Goal: Task Accomplishment & Management: Complete application form

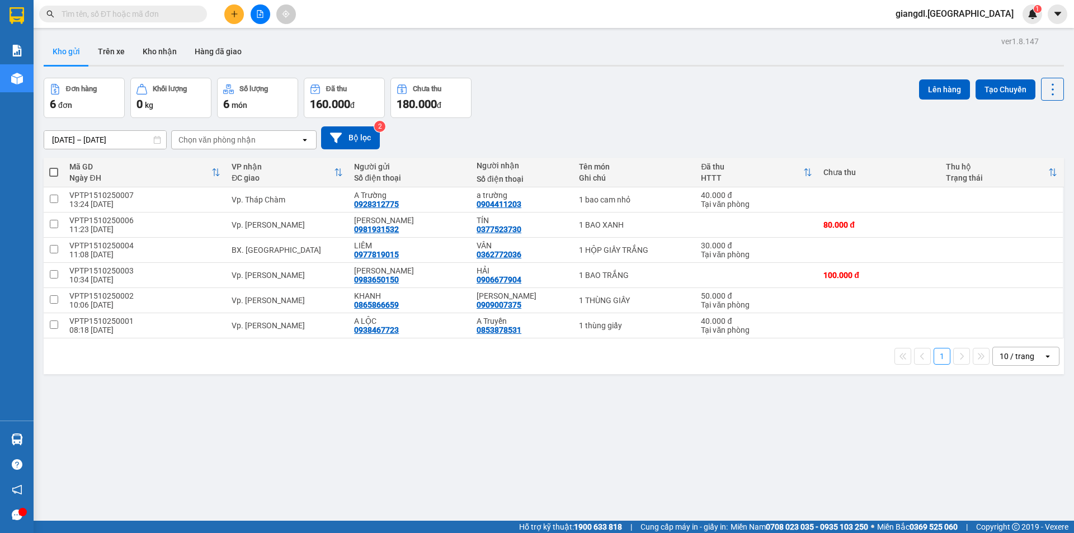
click at [116, 17] on input "text" at bounding box center [128, 14] width 132 height 12
type input "0362930323"
click at [116, 17] on input "text" at bounding box center [128, 14] width 132 height 12
type input "0362930323"
click at [141, 50] on button "Kho nhận" at bounding box center [160, 51] width 52 height 27
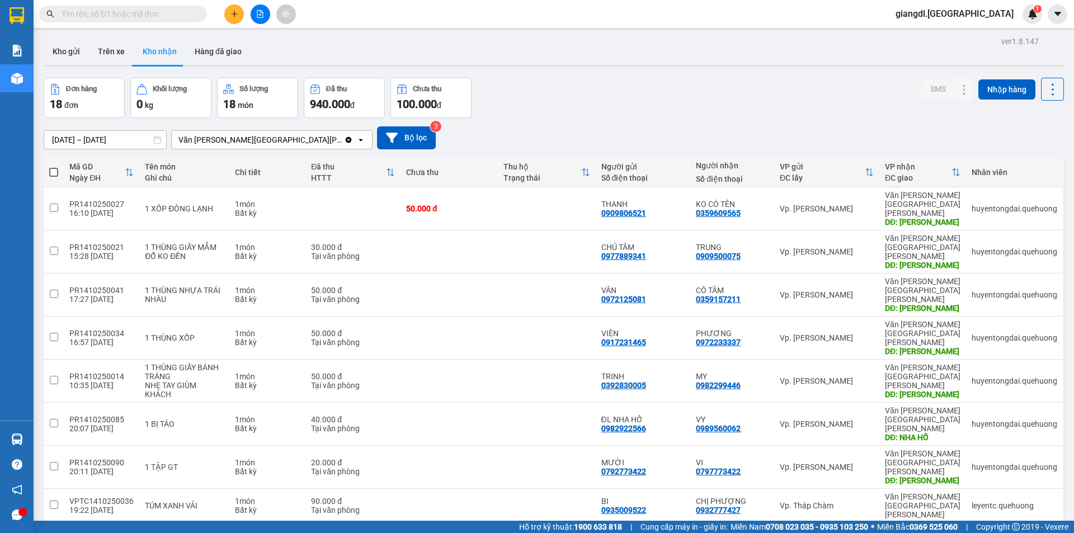
click at [131, 16] on input "text" at bounding box center [128, 14] width 132 height 12
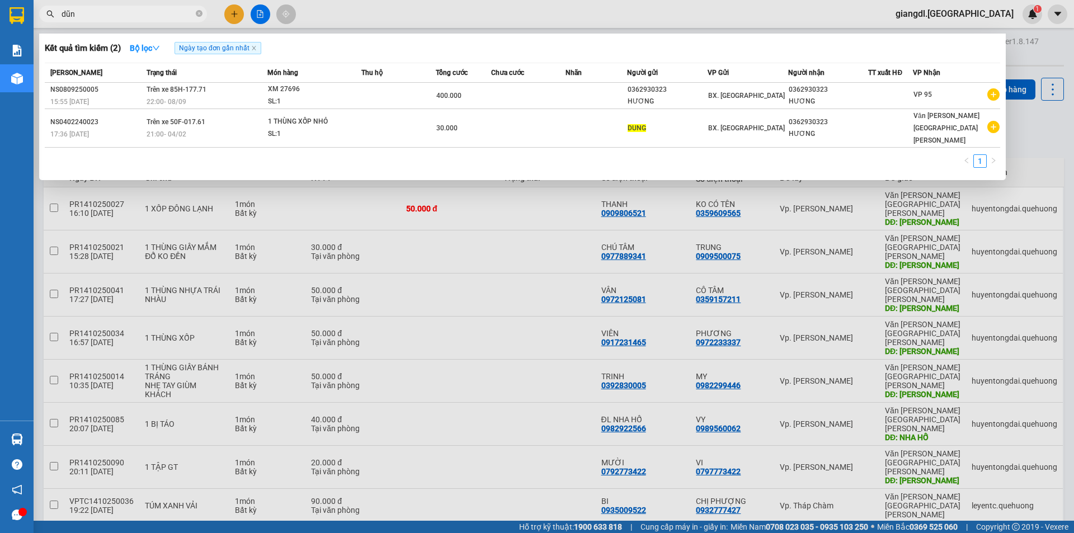
type input "dũng"
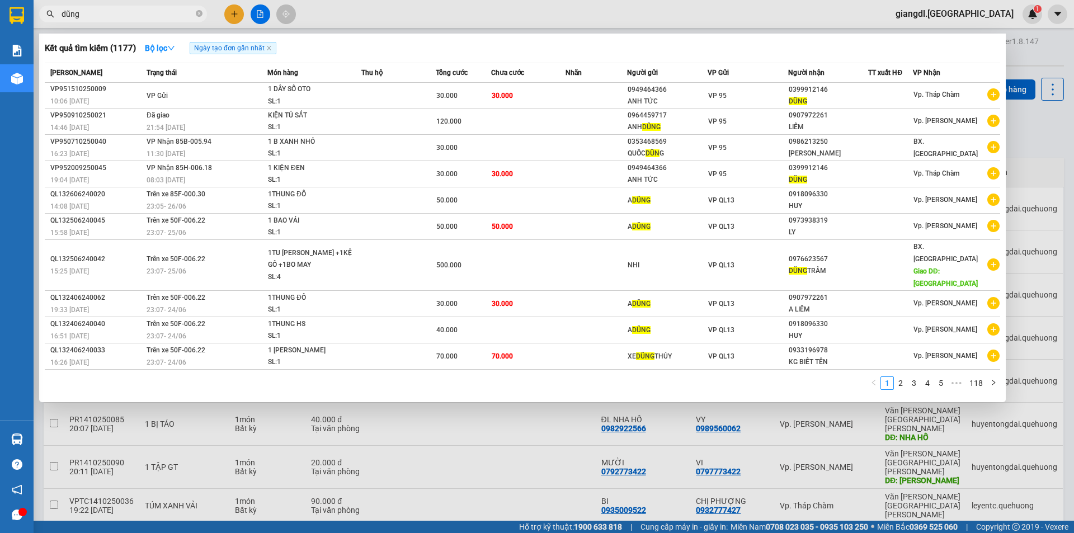
click at [119, 12] on input "dũng" at bounding box center [128, 14] width 132 height 12
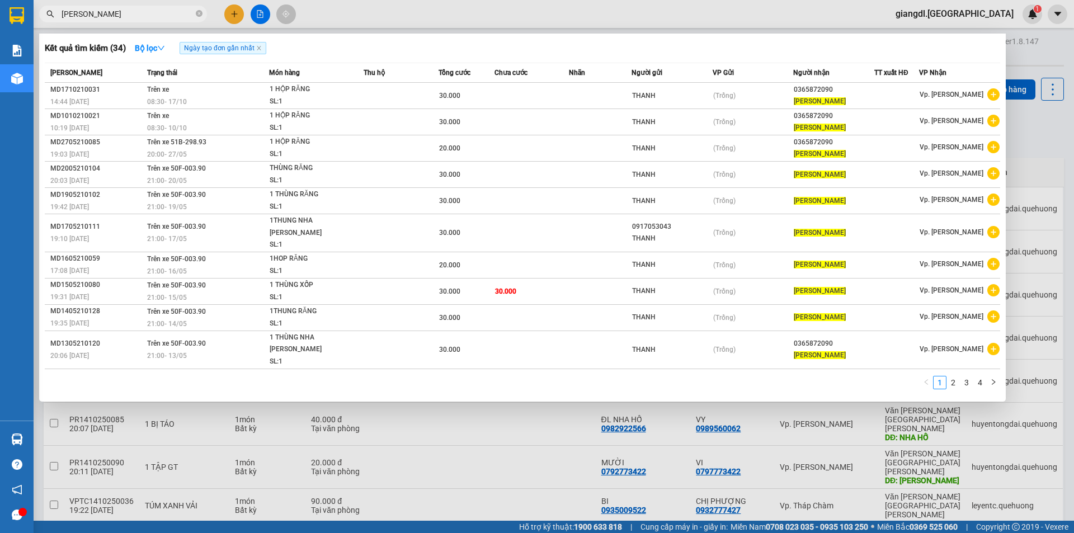
click at [82, 16] on input "[PERSON_NAME]" at bounding box center [128, 14] width 132 height 12
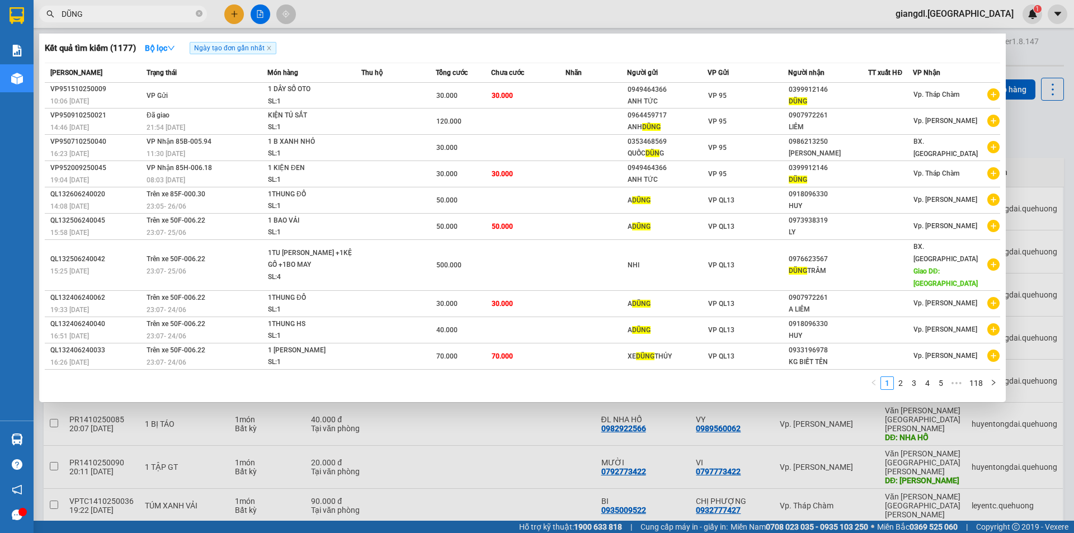
type input "DŨNG"
click at [121, 16] on input "DŨNG" at bounding box center [128, 14] width 132 height 12
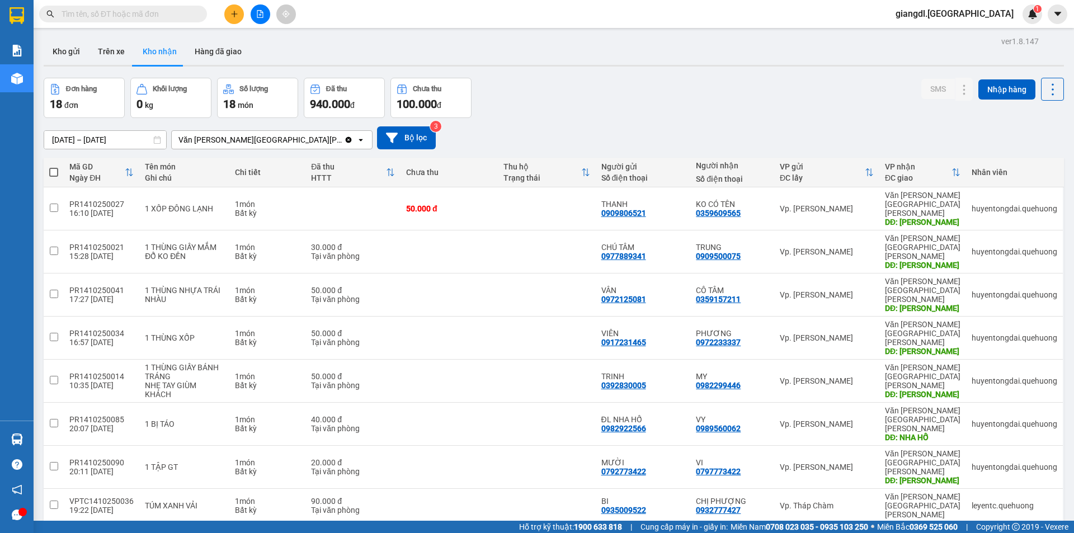
click at [77, 13] on input "text" at bounding box center [128, 14] width 132 height 12
click at [83, 13] on input "text" at bounding box center [128, 14] width 132 height 12
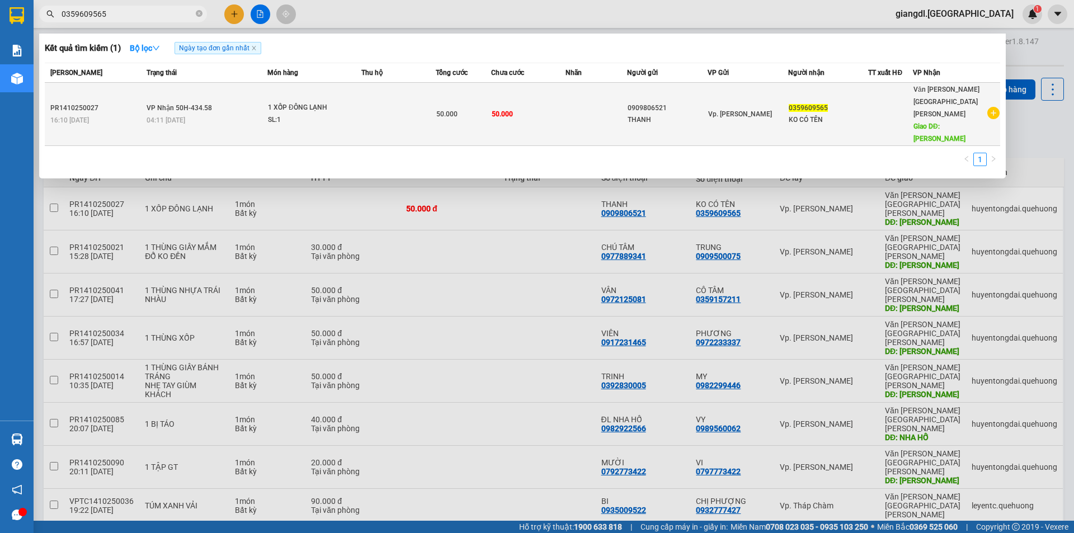
type input "0359609565"
click at [354, 102] on span "1 XỐP ĐÔNG [PERSON_NAME]: 1" at bounding box center [314, 114] width 93 height 24
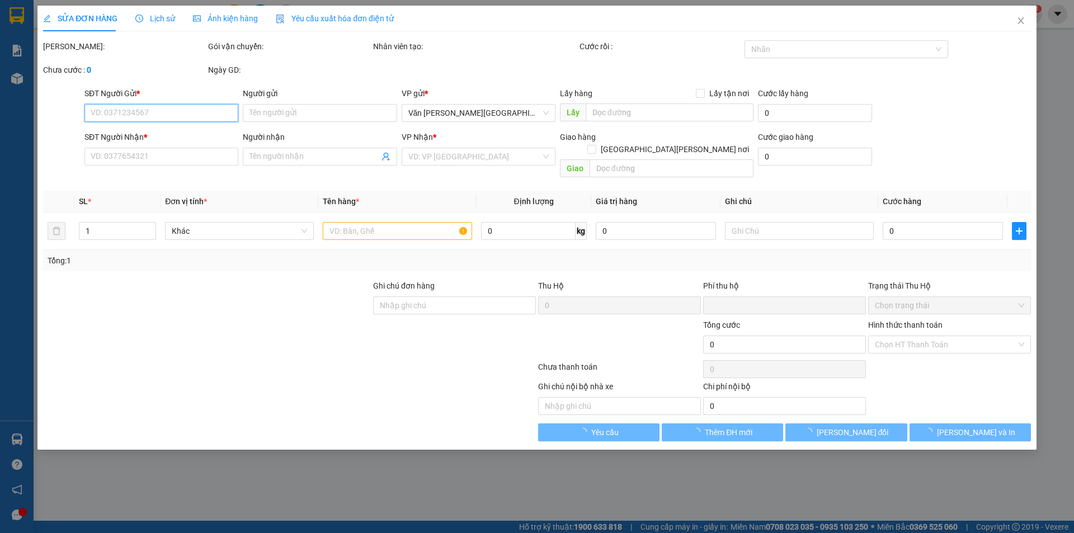
type input "0909806521"
type input "THANH"
type input "0359609565"
type input "KO CÓ TÊN"
type input "TÂN PHÚ"
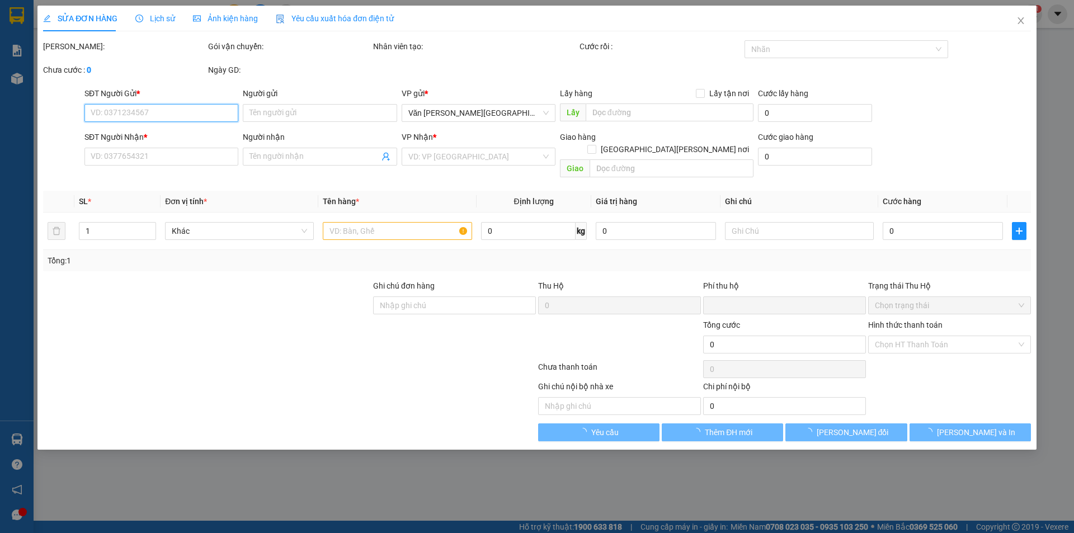
type input "0"
type input "50.000"
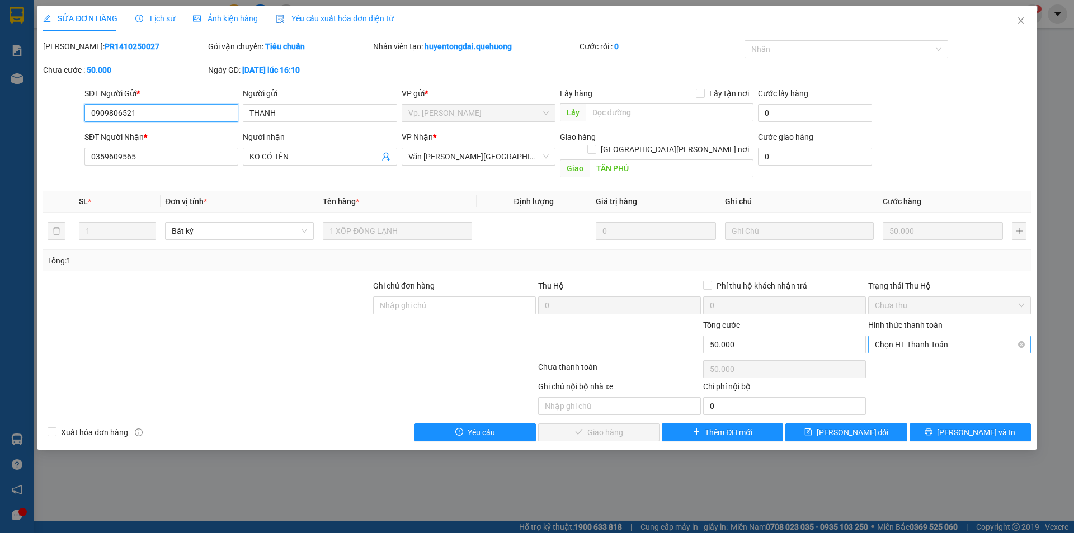
click at [924, 336] on span "Chọn HT Thanh Toán" at bounding box center [949, 344] width 149 height 17
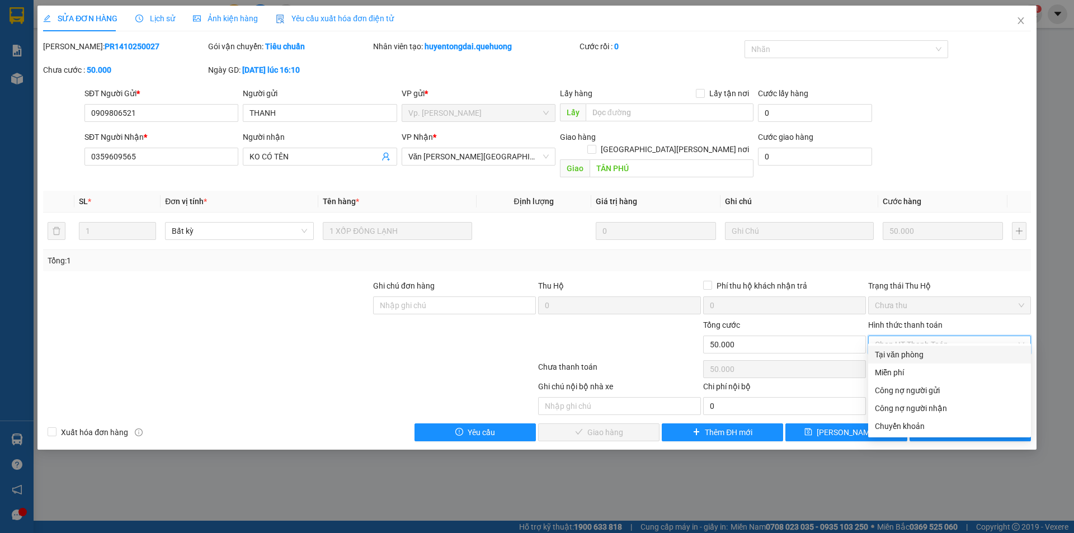
click at [916, 349] on div "Tại văn phòng" at bounding box center [949, 354] width 149 height 12
type input "0"
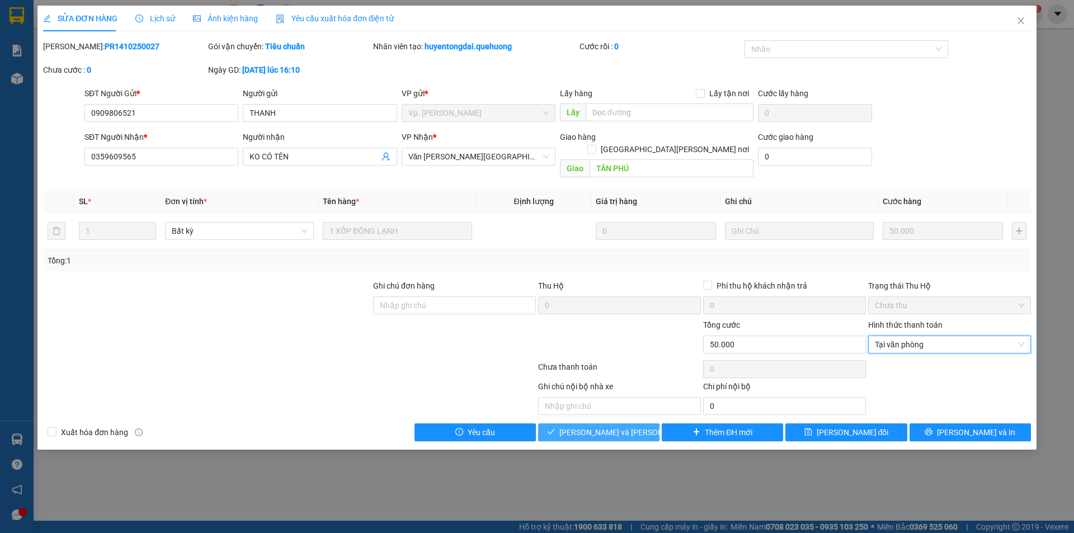
click at [639, 423] on button "[PERSON_NAME] và [PERSON_NAME] hàng" at bounding box center [598, 432] width 121 height 18
